Goal: Check status: Check status

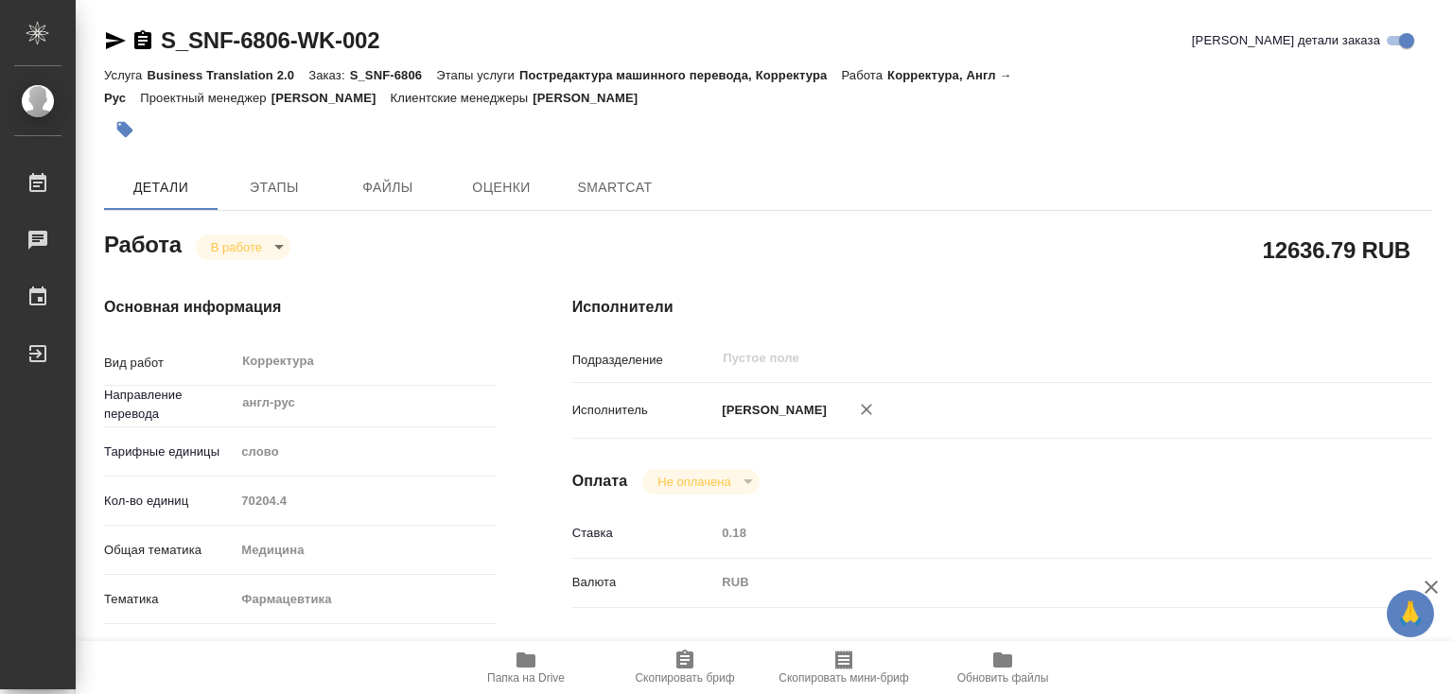
type textarea "x"
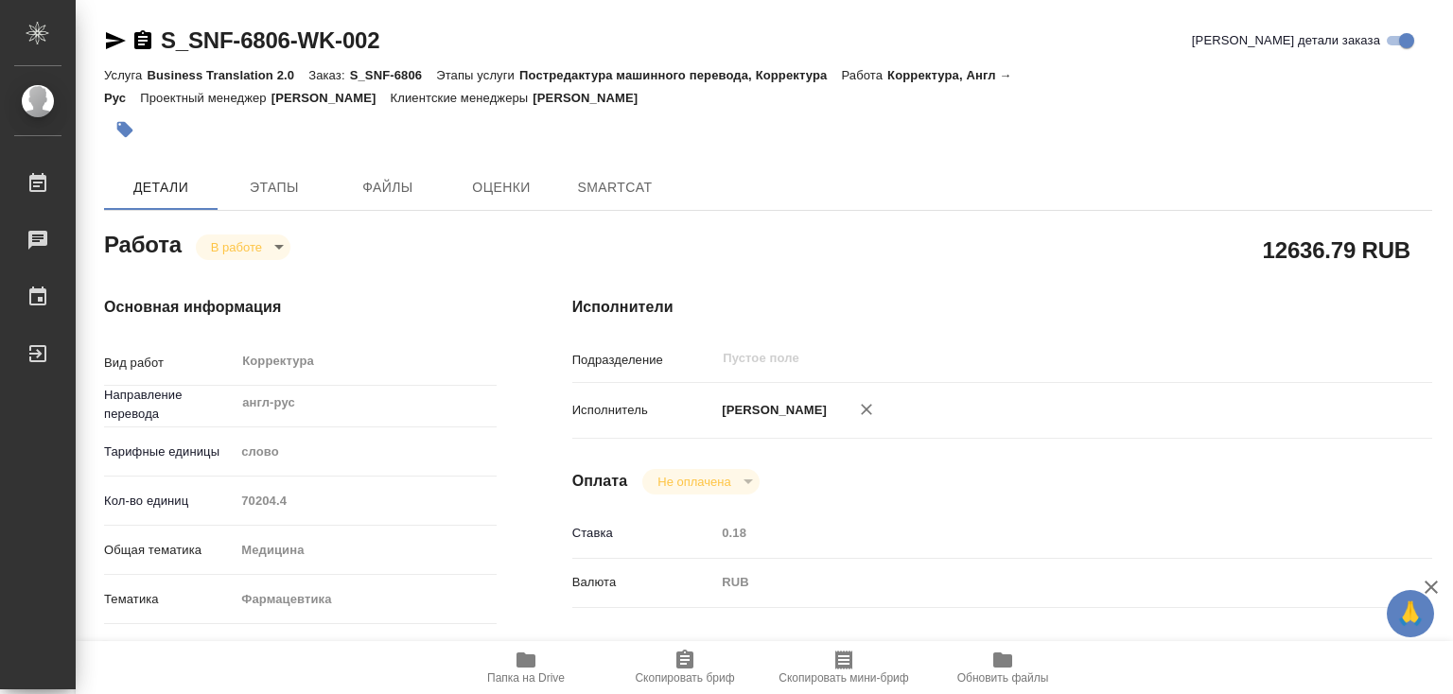
type textarea "x"
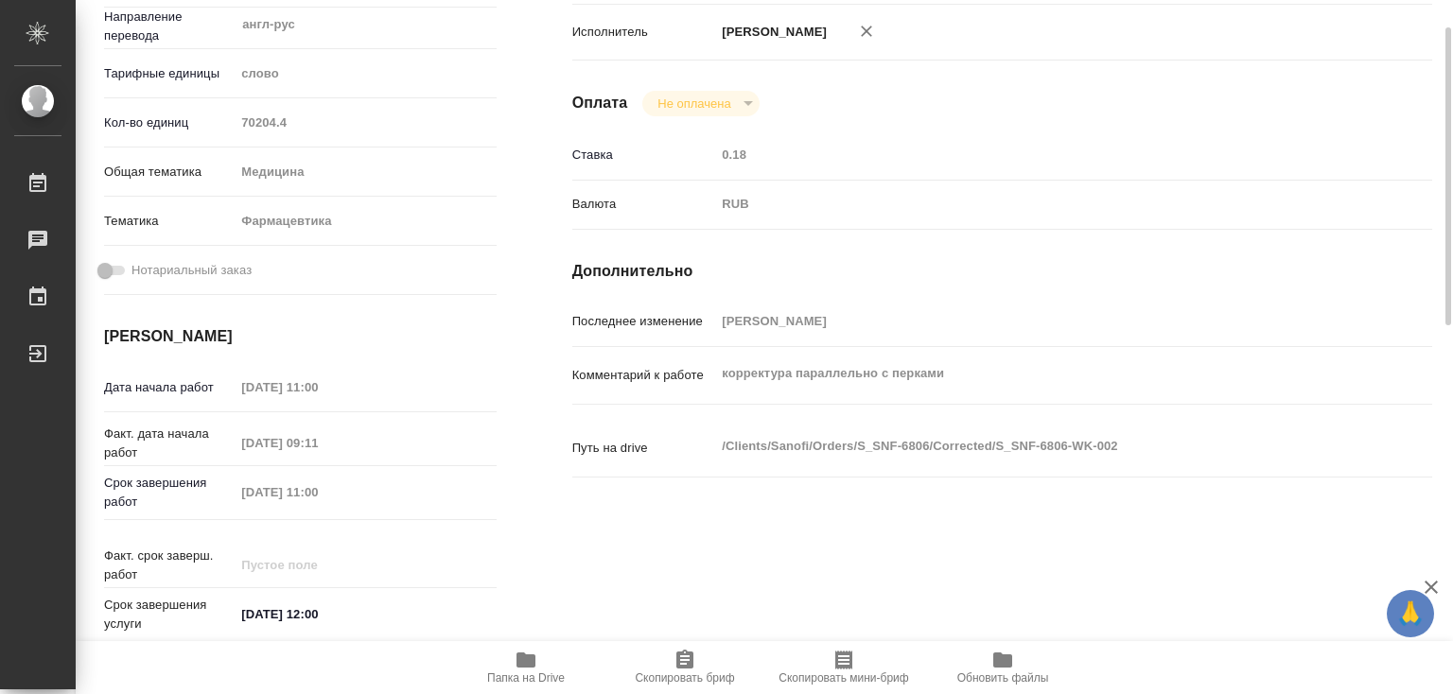
scroll to position [473, 0]
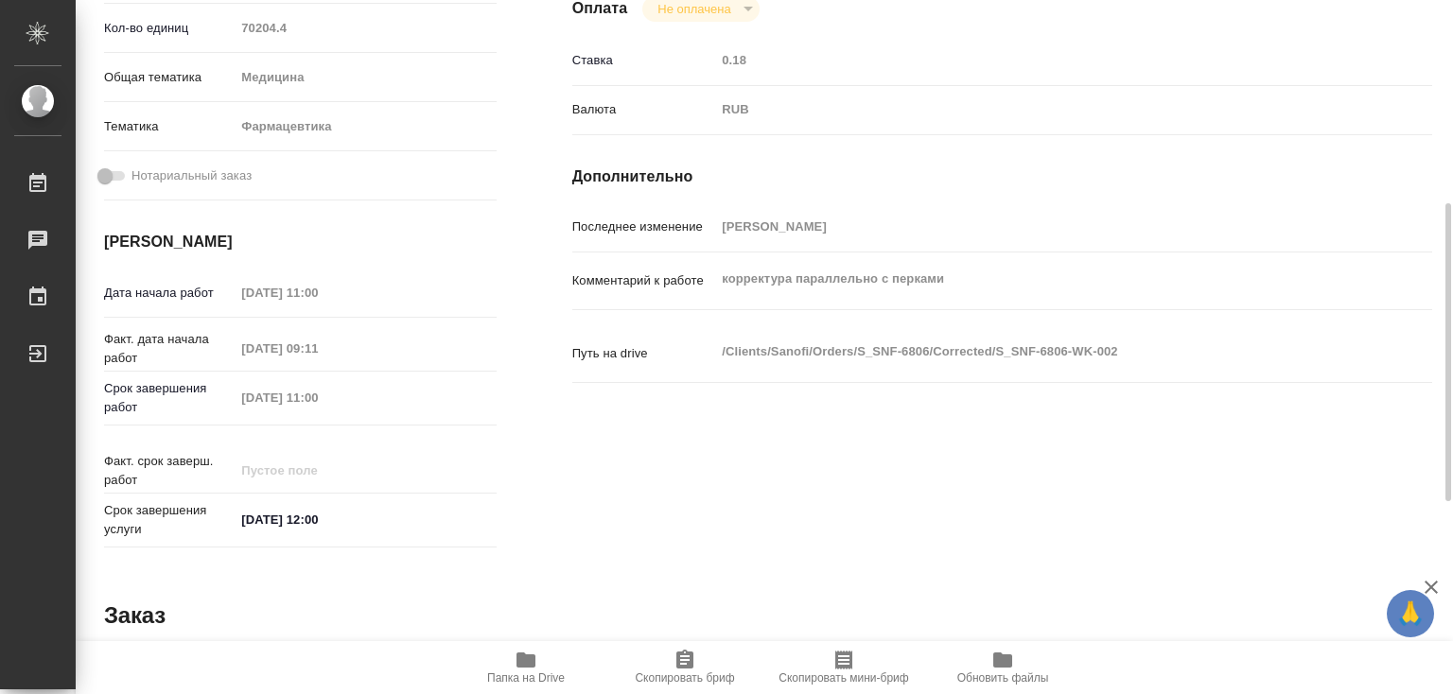
type textarea "x"
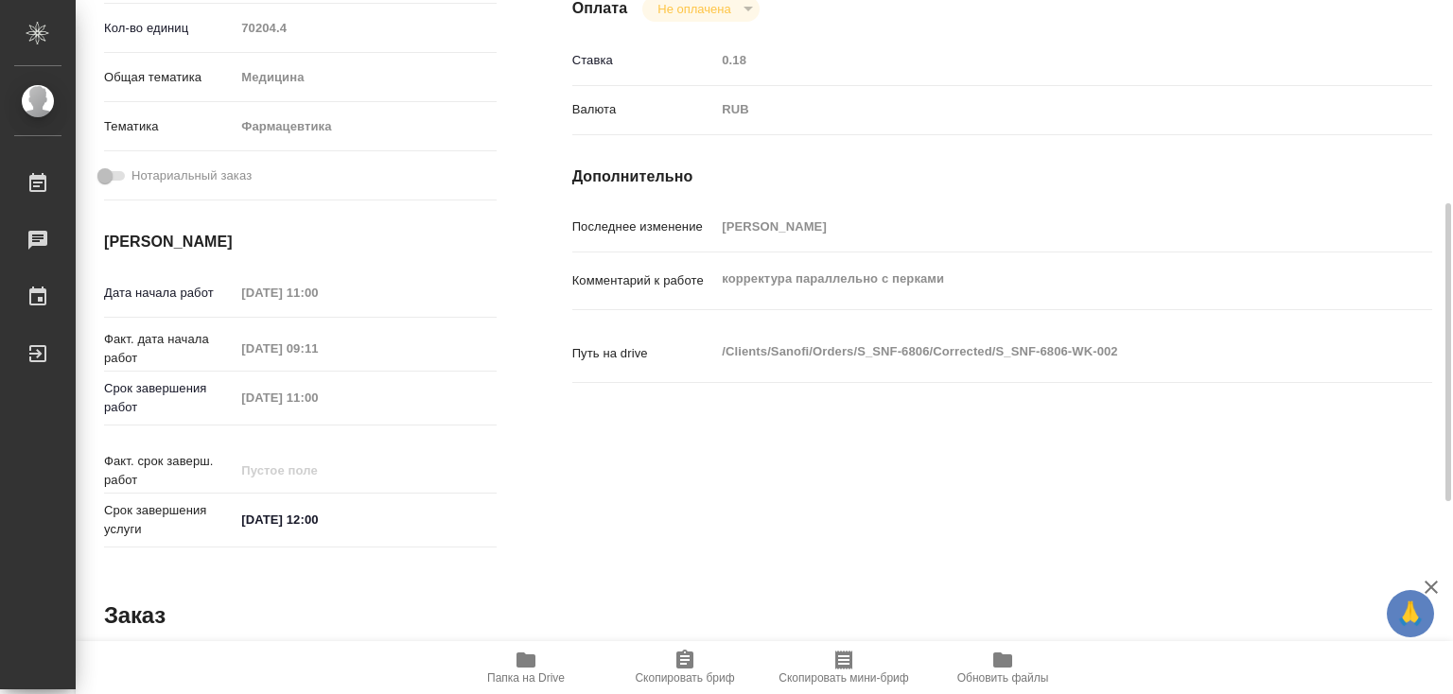
type textarea "x"
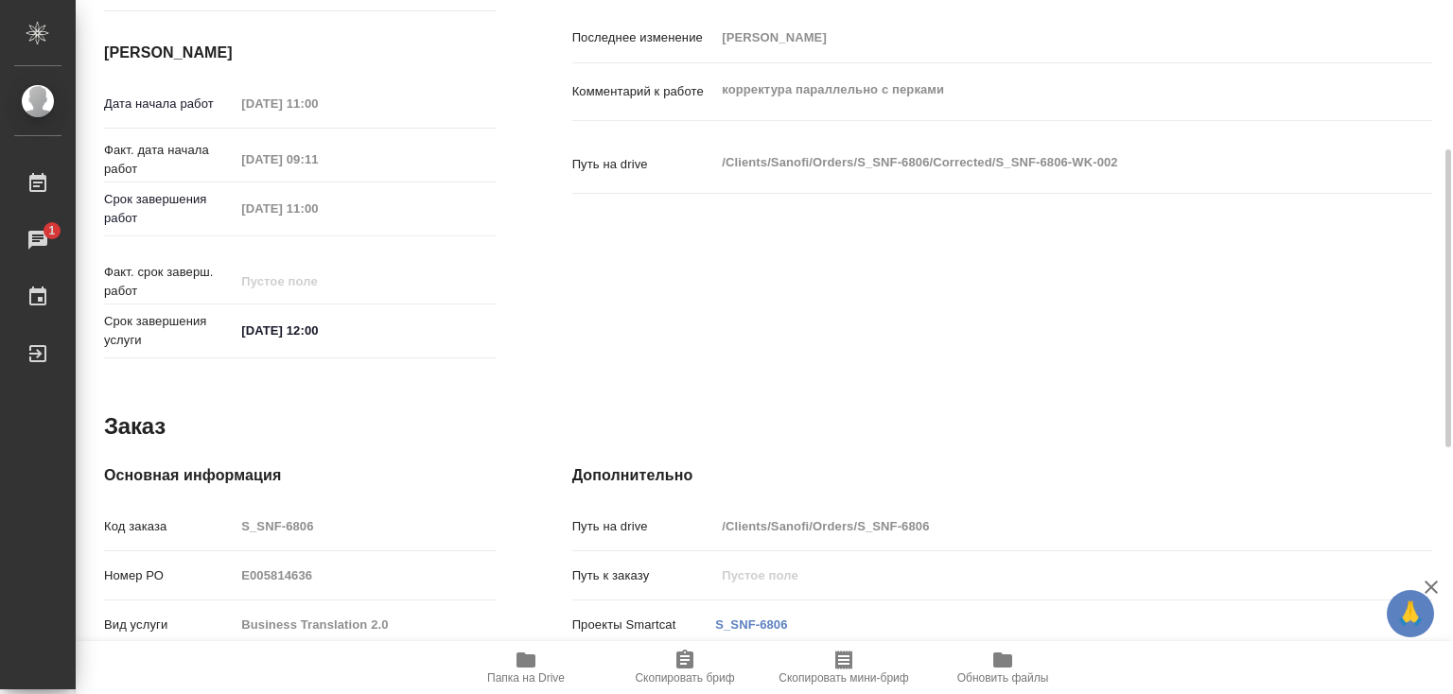
scroll to position [920, 0]
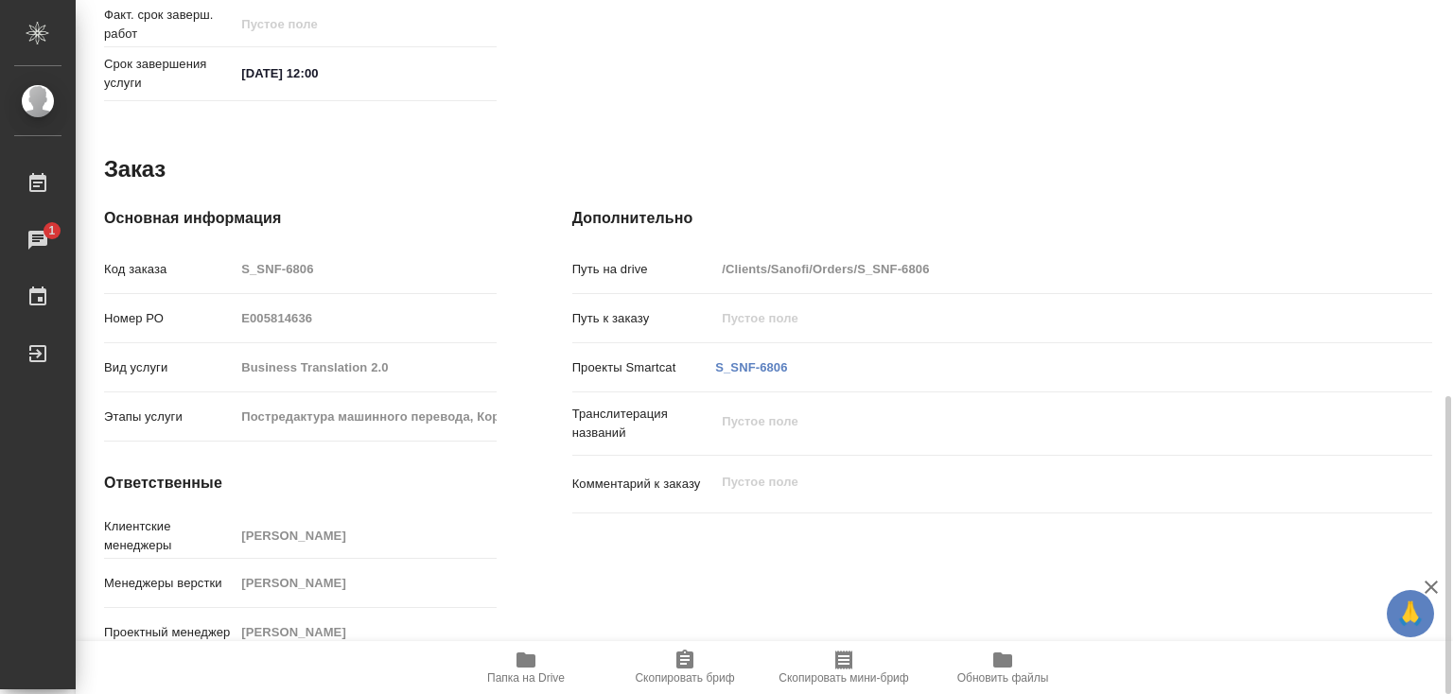
click at [533, 662] on icon "button" at bounding box center [526, 660] width 19 height 15
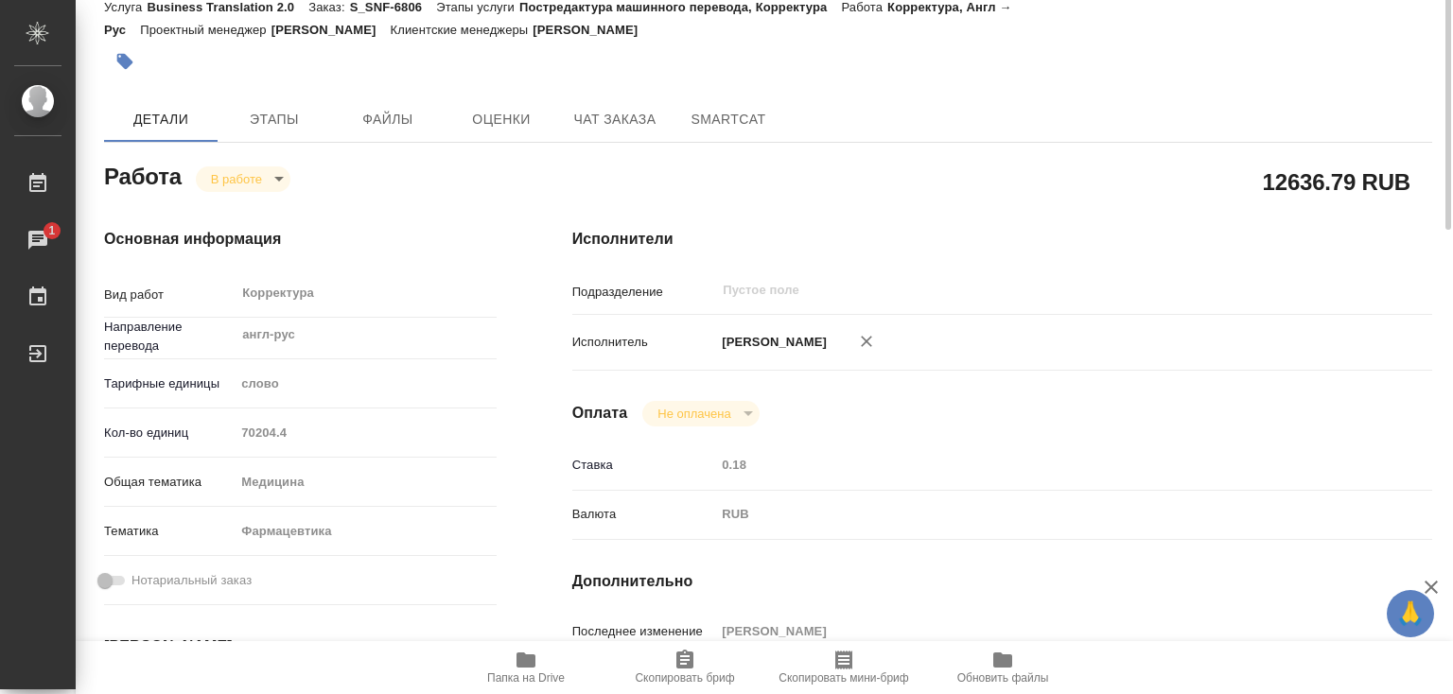
scroll to position [0, 0]
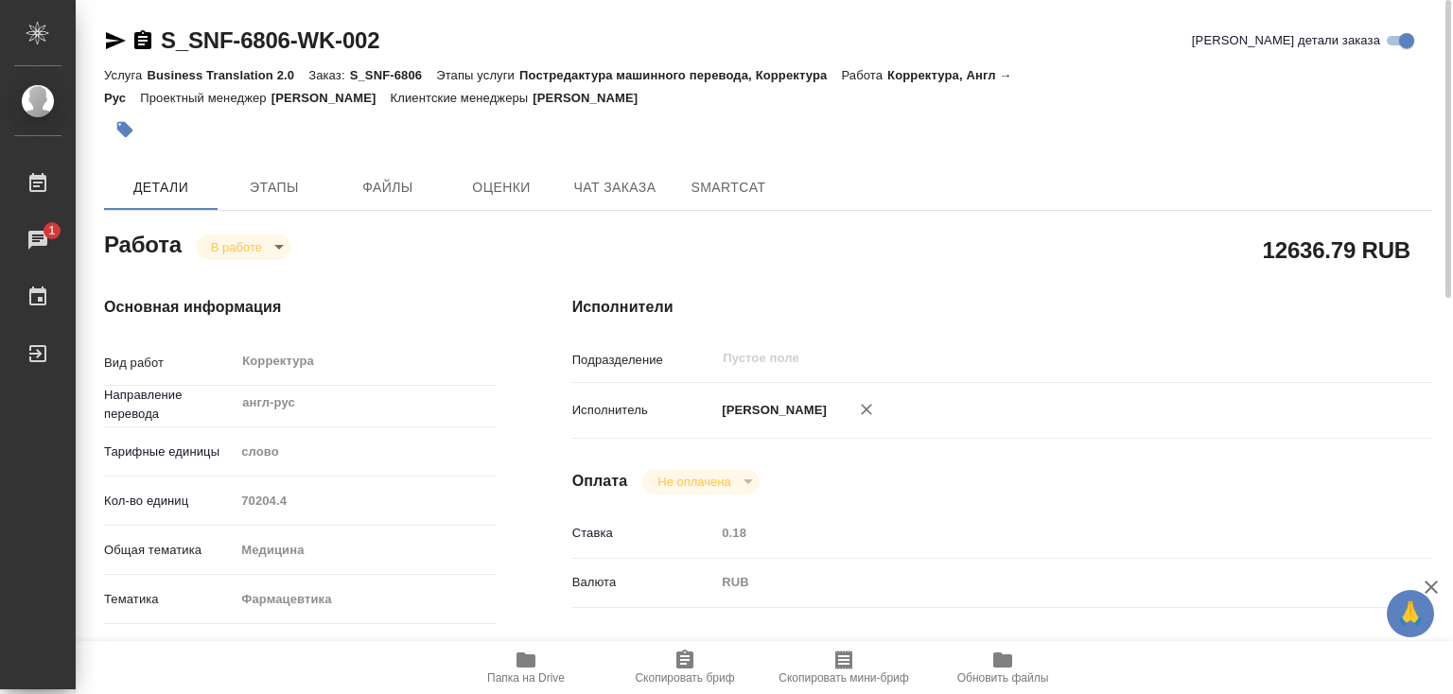
click at [272, 238] on body "🙏 .cls-1 fill:#fff; AWATERA [PERSON_NAME]lebedeva Работы 1 Чаты График Выйти S_…" at bounding box center [726, 347] width 1453 height 694
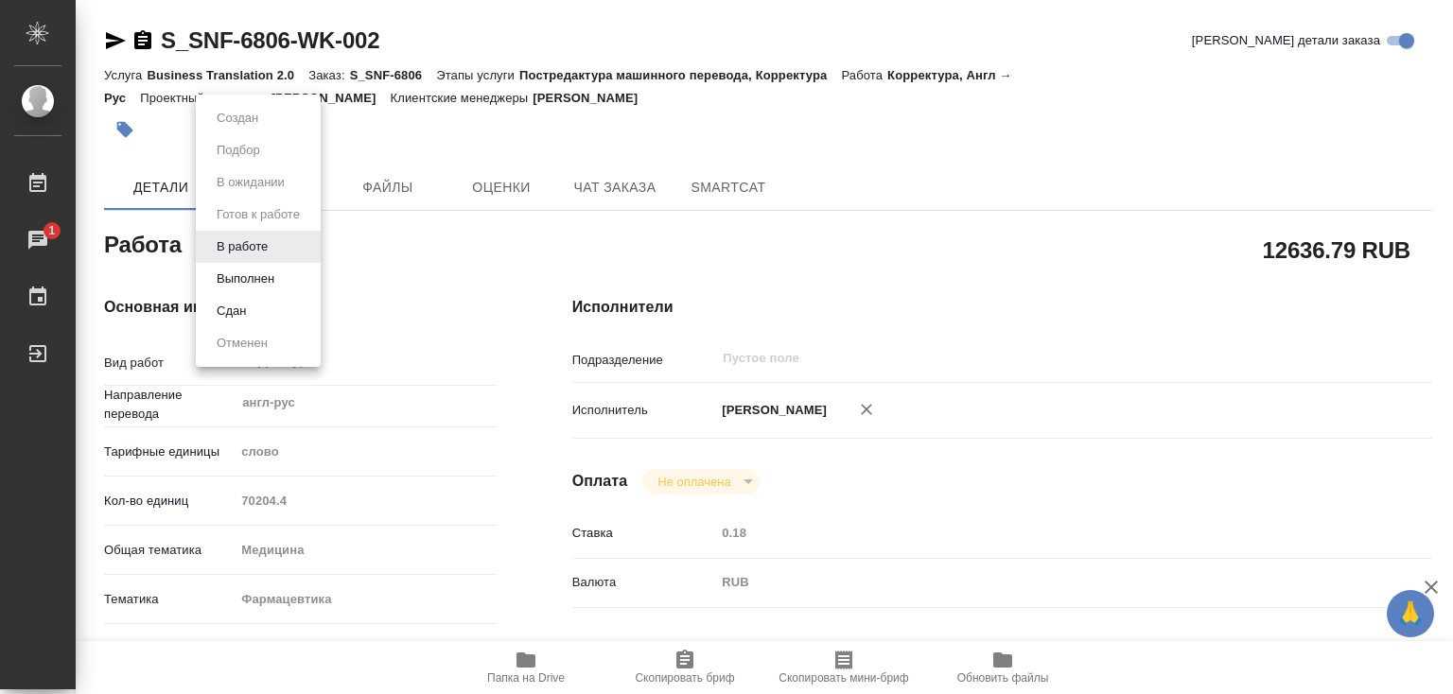
click at [271, 271] on button "Выполнен" at bounding box center [245, 279] width 69 height 21
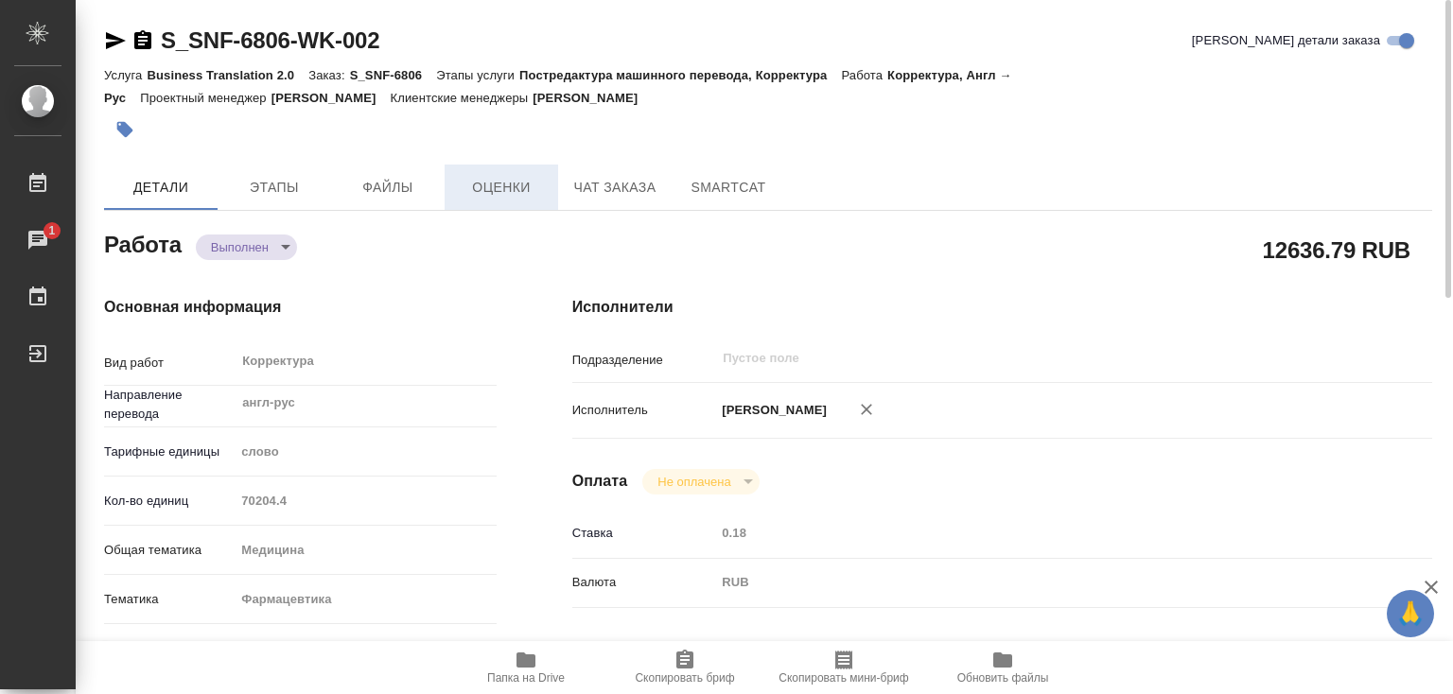
type textarea "x"
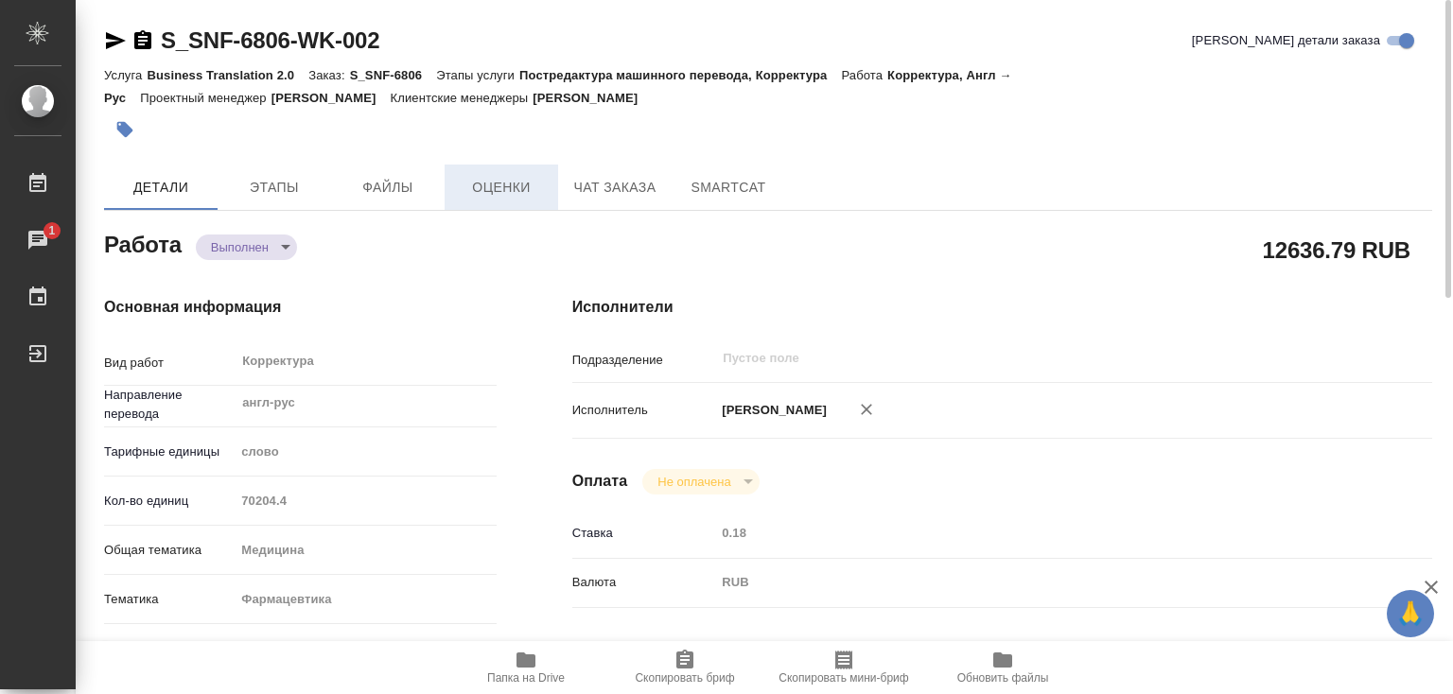
type textarea "x"
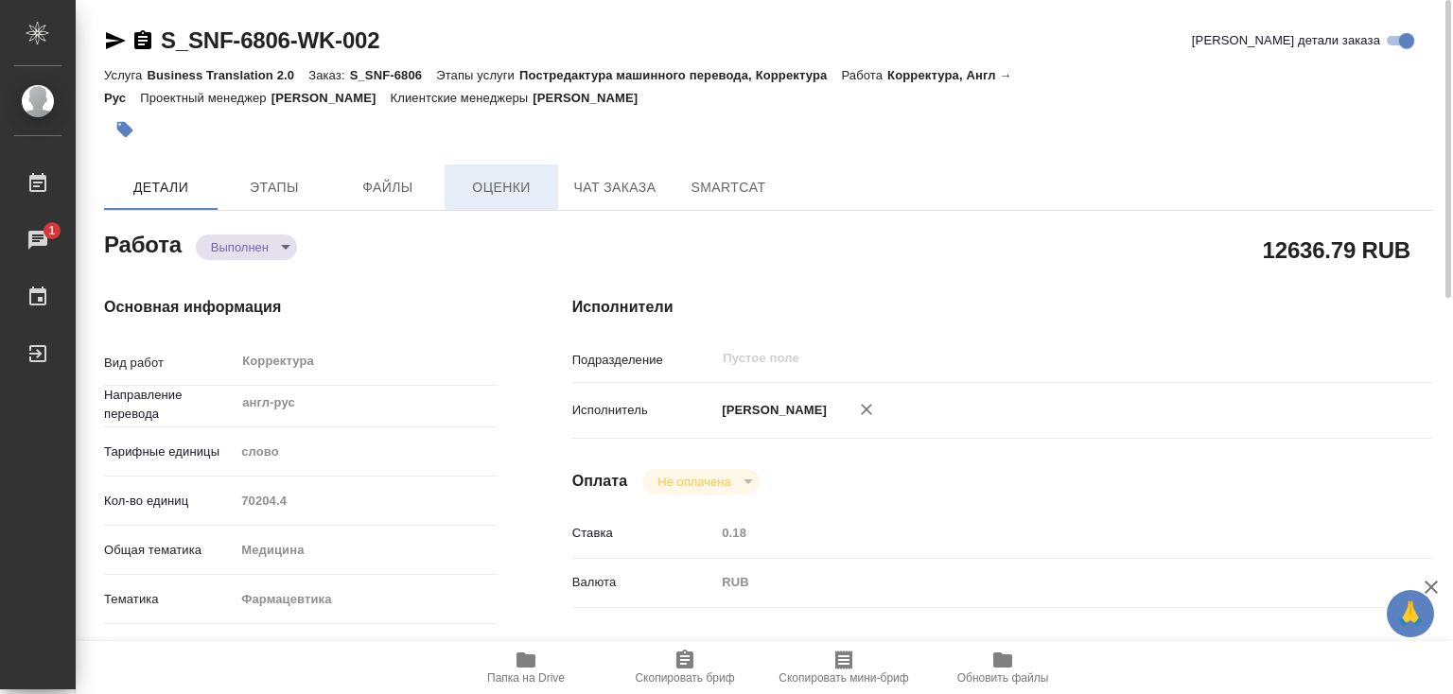
type textarea "x"
